Goal: Find specific page/section: Find specific page/section

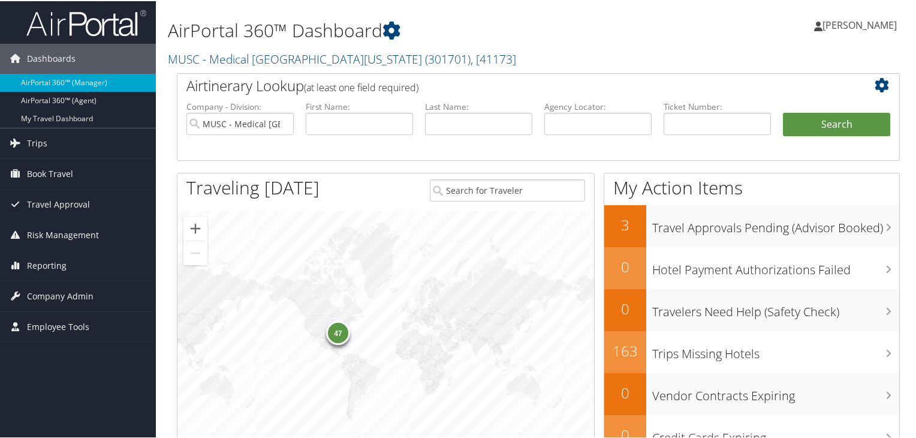
drag, startPoint x: 914, startPoint y: 15, endPoint x: 920, endPoint y: 46, distance: 31.8
click at [916, 46] on html "Menu Dashboards ► AirPortal 360™ (Manager) AirPortal 360™ (Agent) My Travel Das…" at bounding box center [460, 219] width 921 height 438
click at [317, 56] on link "MUSC - Medical University of South Carolina ( 301701 ) , [ 41173 ]" at bounding box center [342, 58] width 348 height 16
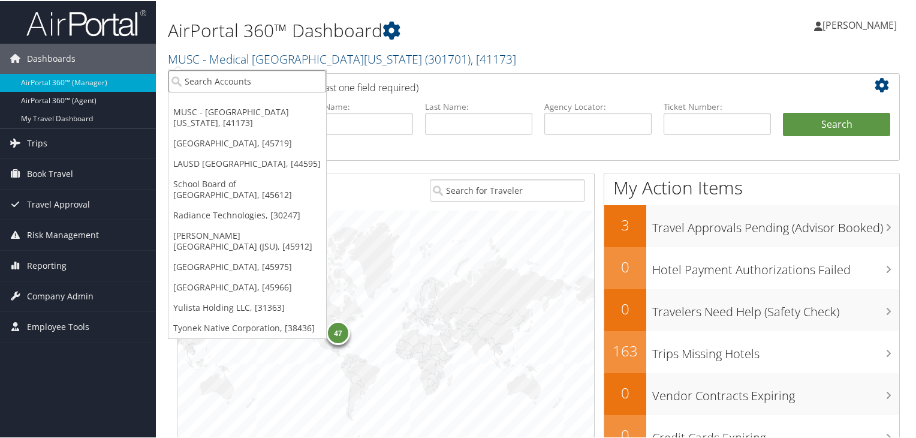
click at [185, 83] on input "search" at bounding box center [247, 80] width 158 height 22
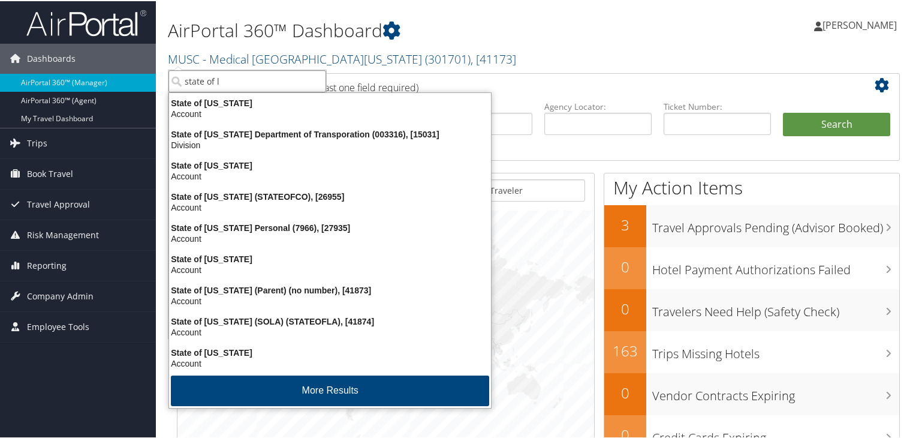
type input "state of lo"
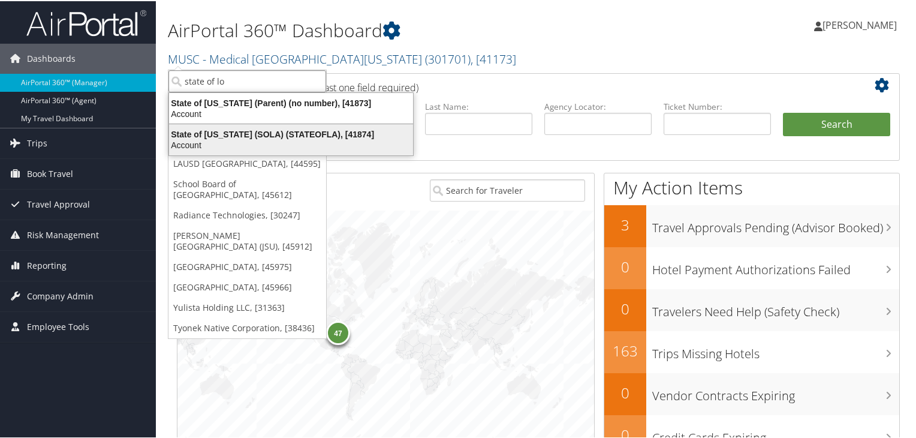
click at [240, 133] on div "State of Louisiana (SOLA) (STATEOFLA), [41874]" at bounding box center [291, 133] width 258 height 11
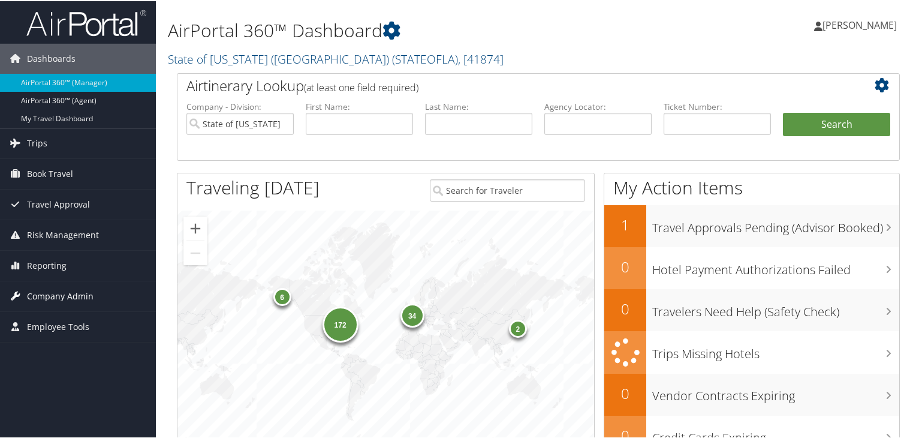
click at [53, 294] on span "Company Admin" at bounding box center [60, 295] width 67 height 30
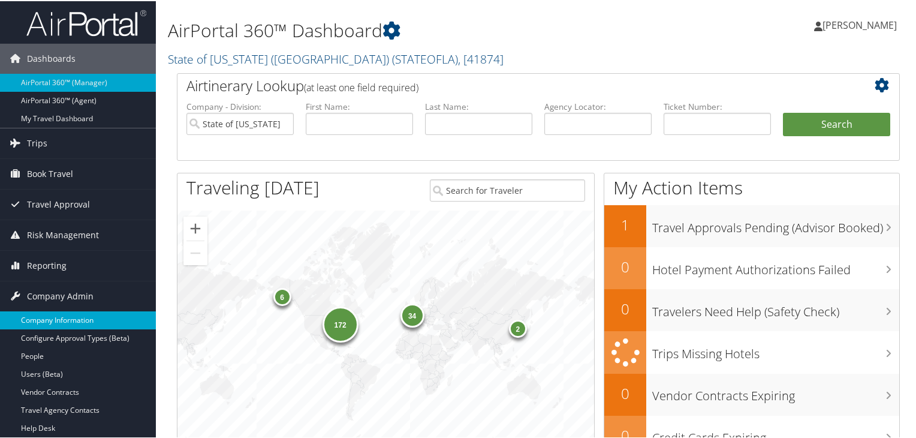
click at [51, 323] on link "Company Information" at bounding box center [78, 319] width 156 height 18
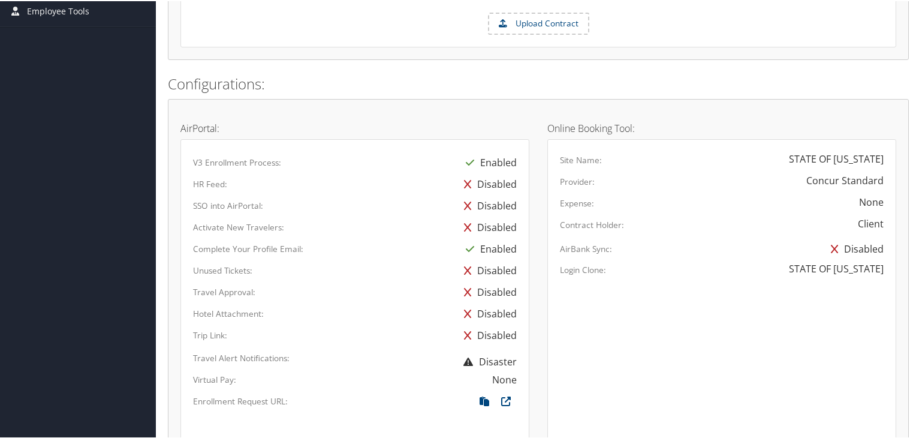
scroll to position [203, 0]
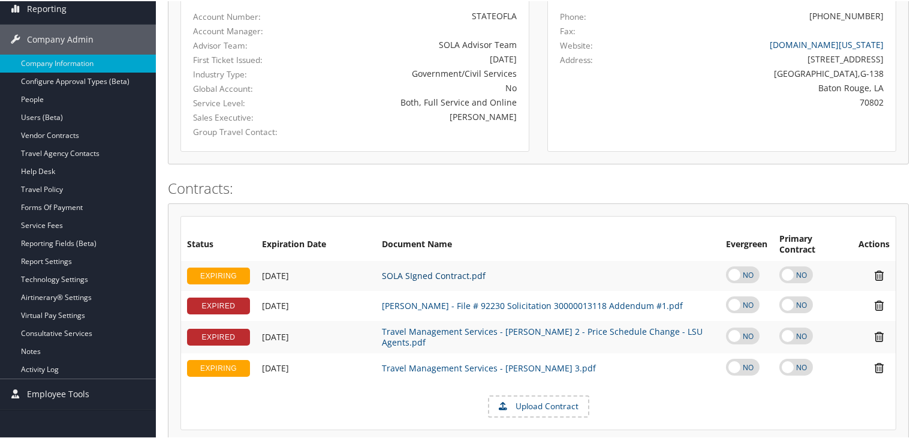
click at [417, 272] on link "SOLA SIgned Contract.pdf" at bounding box center [434, 274] width 104 height 11
